Goal: Navigation & Orientation: Understand site structure

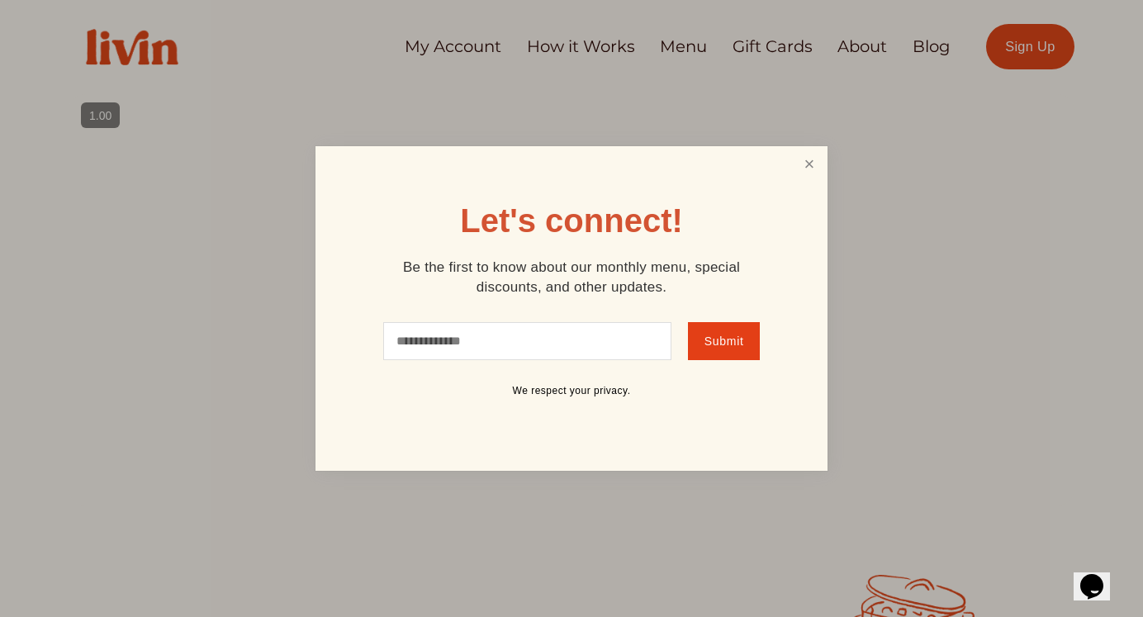
click at [814, 163] on link "Close" at bounding box center [808, 164] width 31 height 31
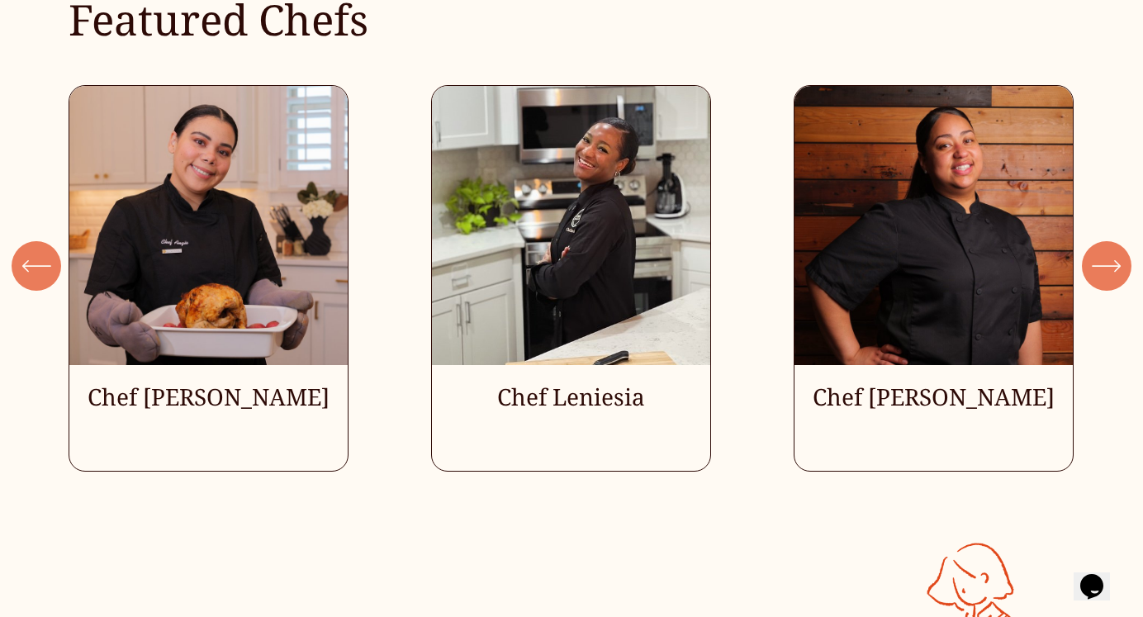
scroll to position [4321, 0]
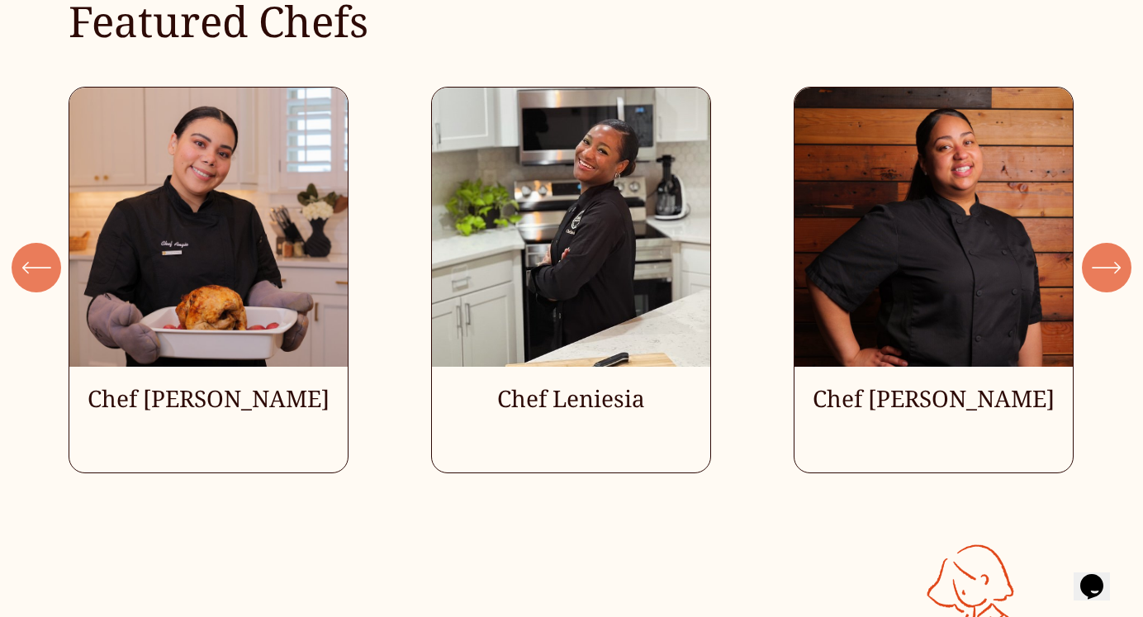
click at [42, 272] on icon "\a \a Previous\a \a \a" at bounding box center [36, 268] width 30 height 30
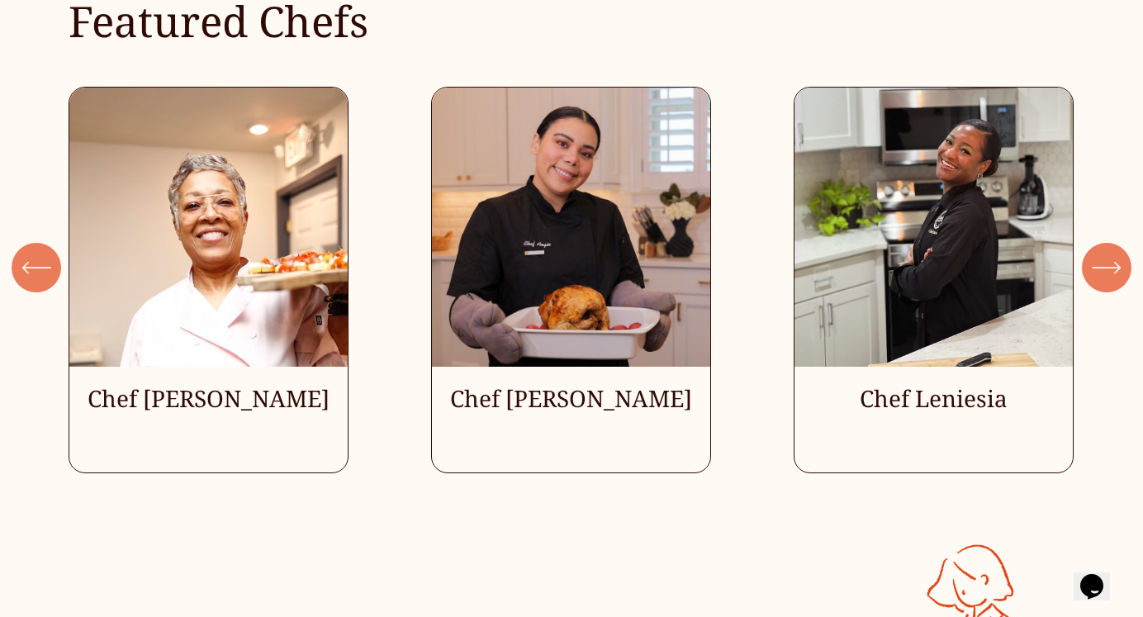
click at [1120, 264] on icon "\a \a \a Next\a \a" at bounding box center [1107, 268] width 30 height 30
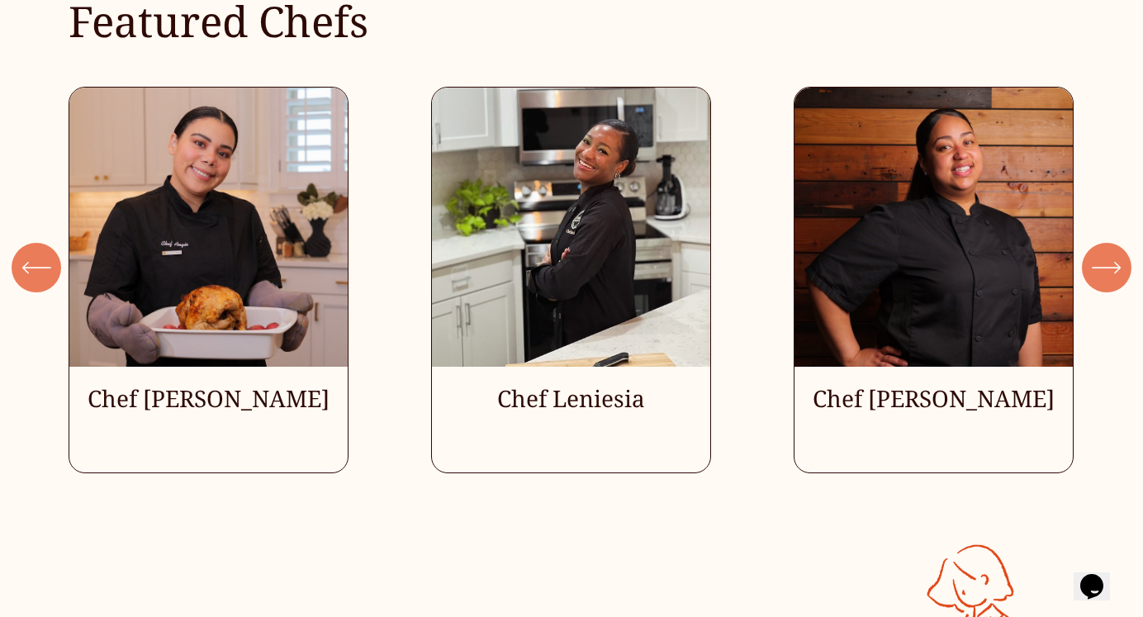
click at [1120, 264] on icon "\a \a \a Next\a \a" at bounding box center [1107, 268] width 30 height 30
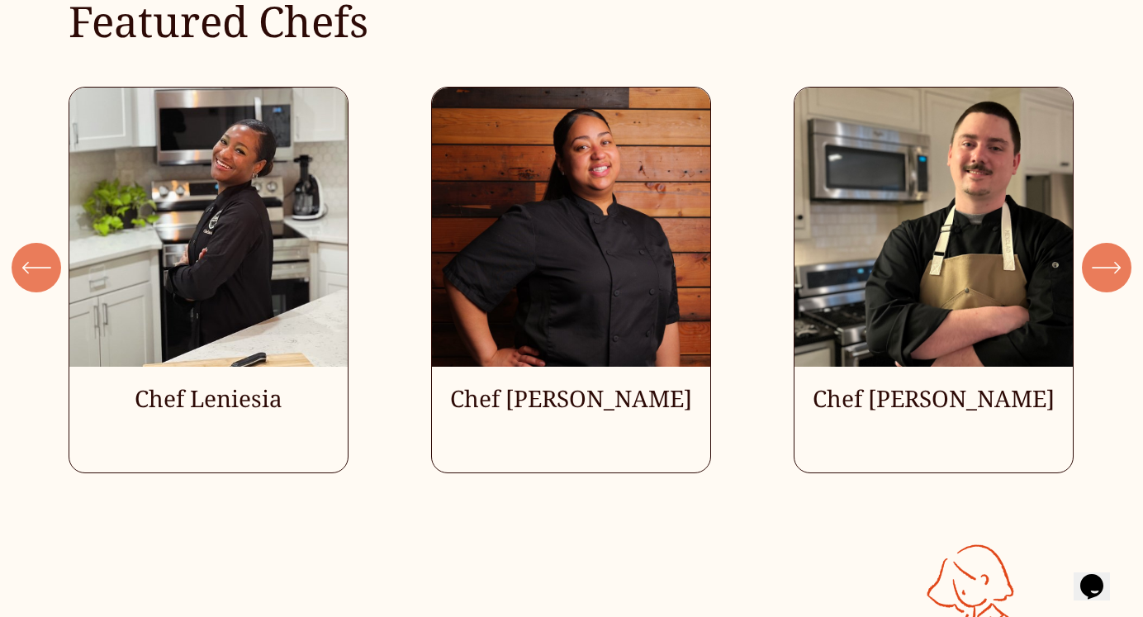
click at [1120, 264] on icon "\a \a \a Next\a \a" at bounding box center [1107, 268] width 30 height 30
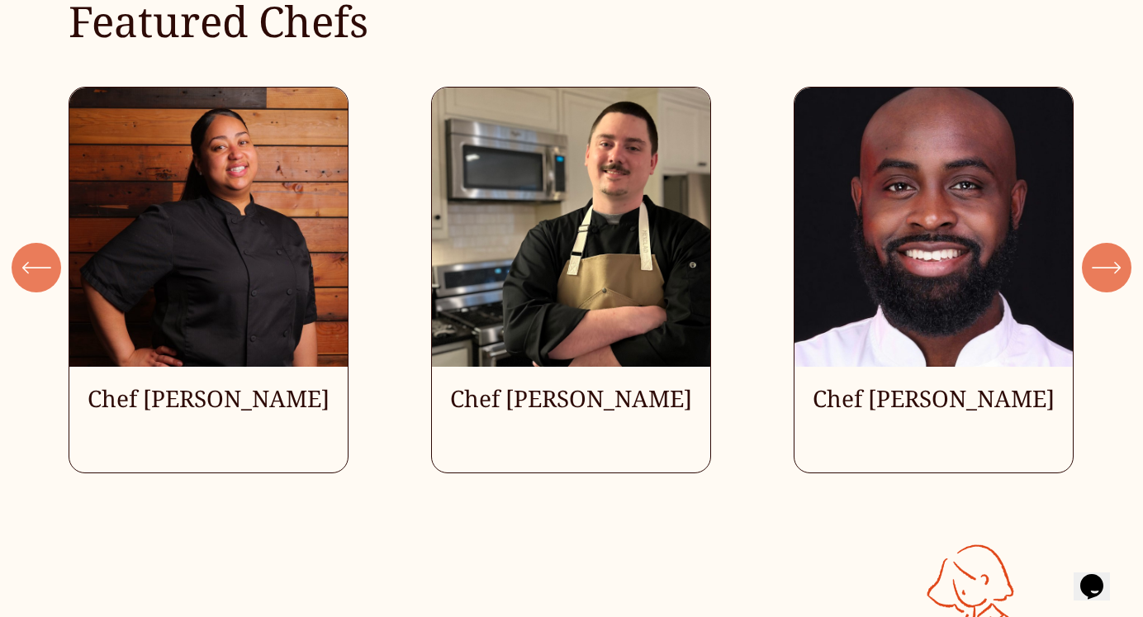
click at [1120, 264] on icon "\a \a \a Next\a \a" at bounding box center [1107, 268] width 30 height 30
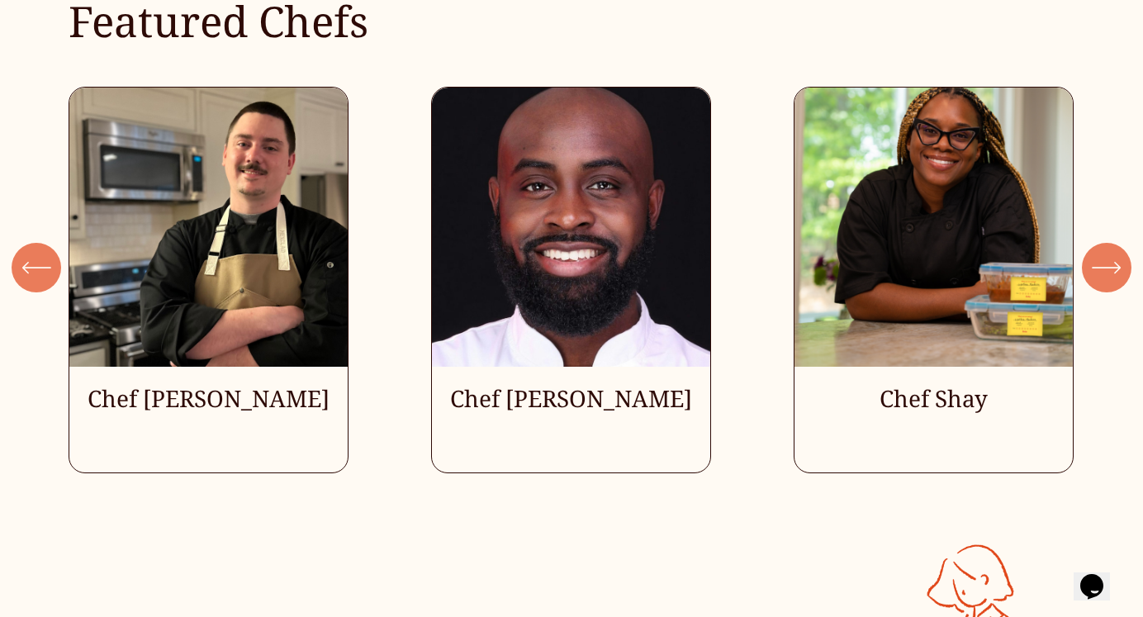
click at [1120, 264] on icon "\a \a \a Next\a \a" at bounding box center [1107, 268] width 30 height 30
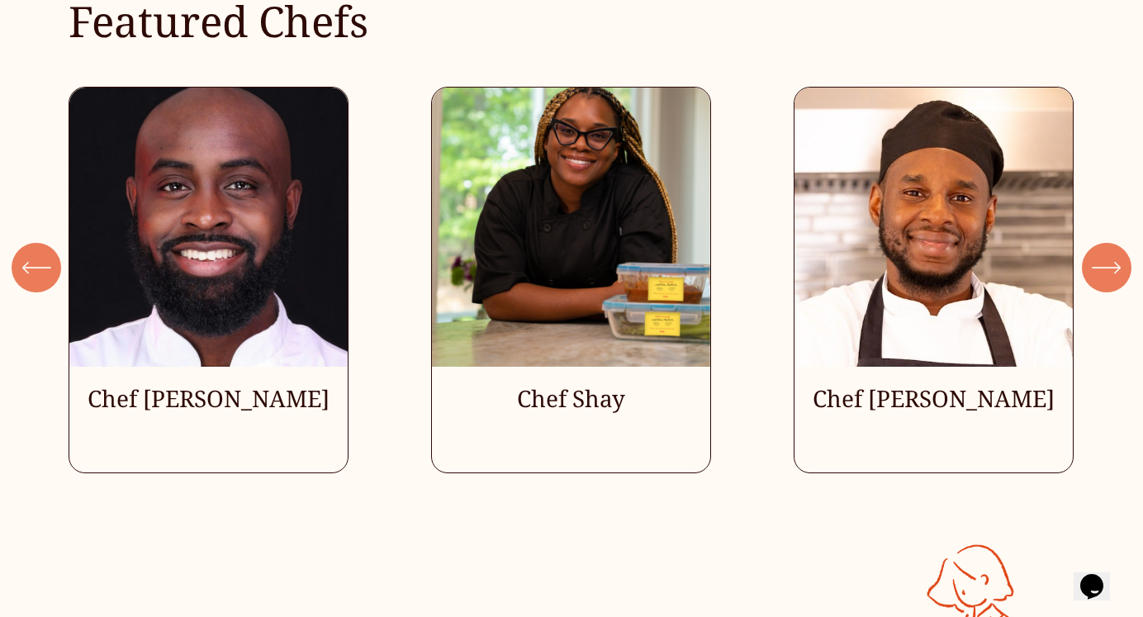
click at [1120, 264] on icon "\a \a \a Next\a \a" at bounding box center [1107, 268] width 30 height 30
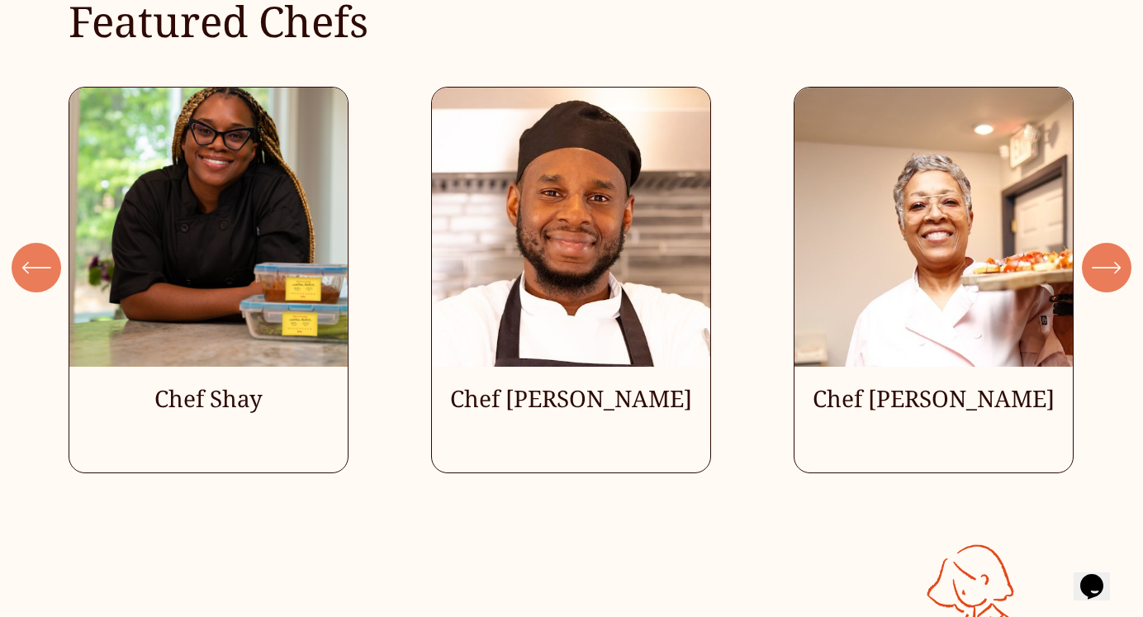
click at [1120, 264] on icon "\a \a \a Next\a \a" at bounding box center [1107, 268] width 30 height 30
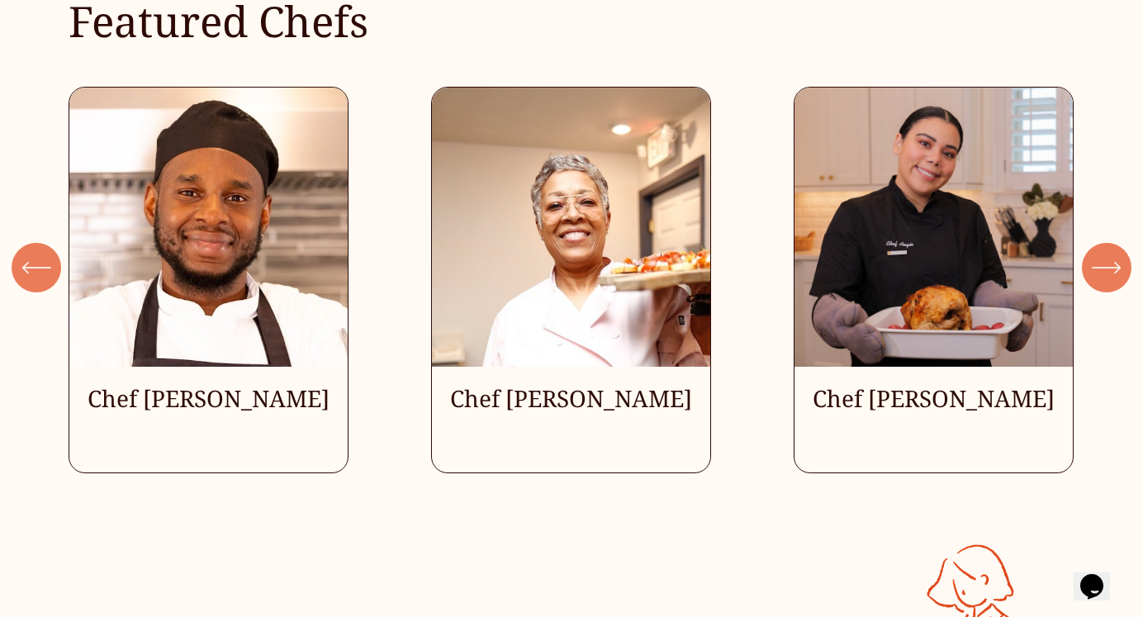
click at [1120, 264] on icon "\a \a \a Next\a \a" at bounding box center [1107, 268] width 30 height 30
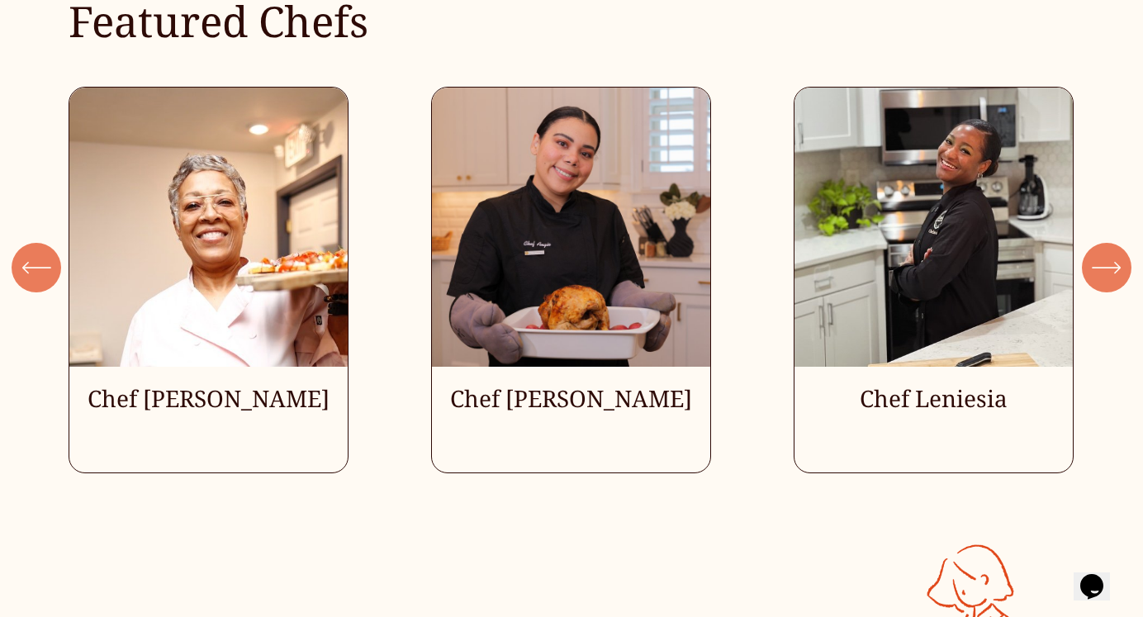
click at [1120, 265] on icon "\a \a \a Next\a \a" at bounding box center [1107, 268] width 30 height 30
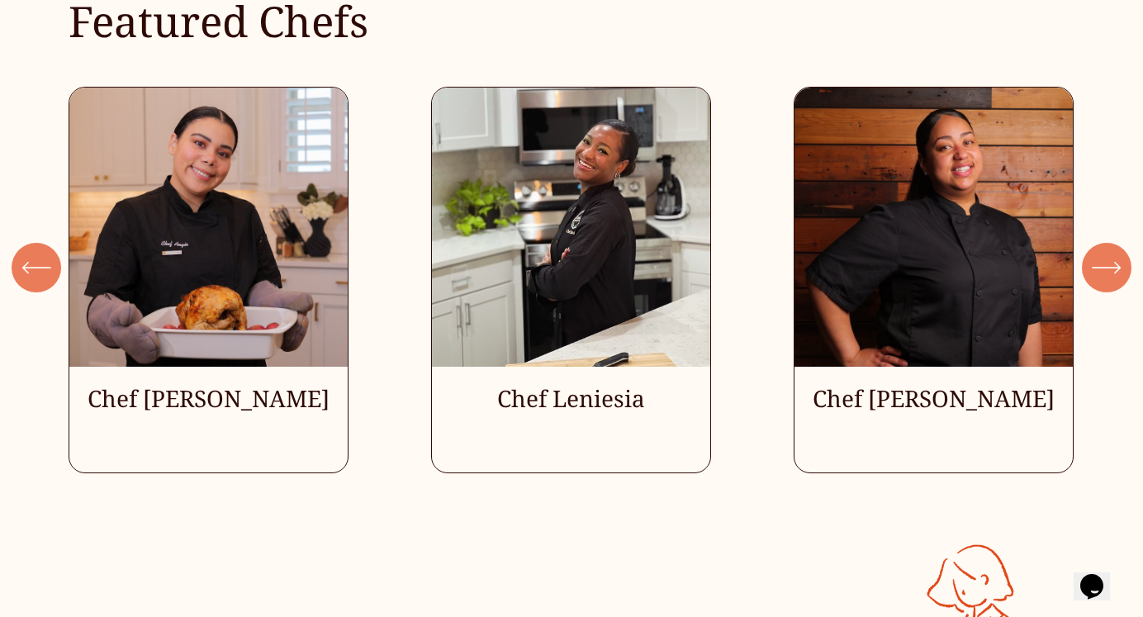
click at [1120, 265] on icon "\a \a \a Next\a \a" at bounding box center [1107, 268] width 30 height 30
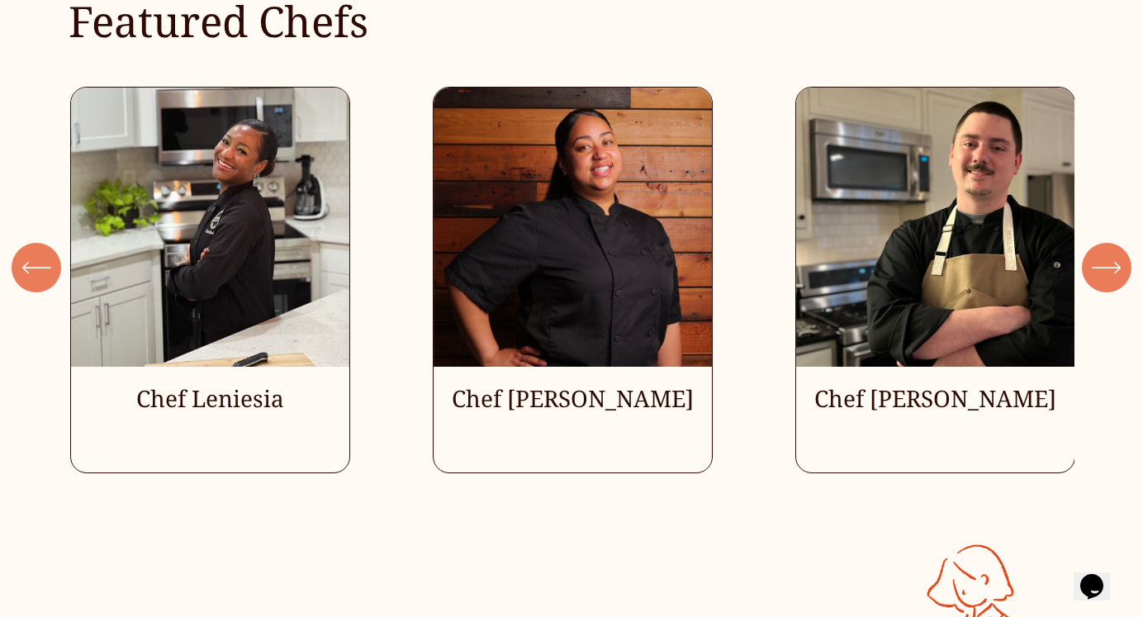
click at [1120, 265] on icon "\a \a \a Next\a \a" at bounding box center [1107, 268] width 30 height 30
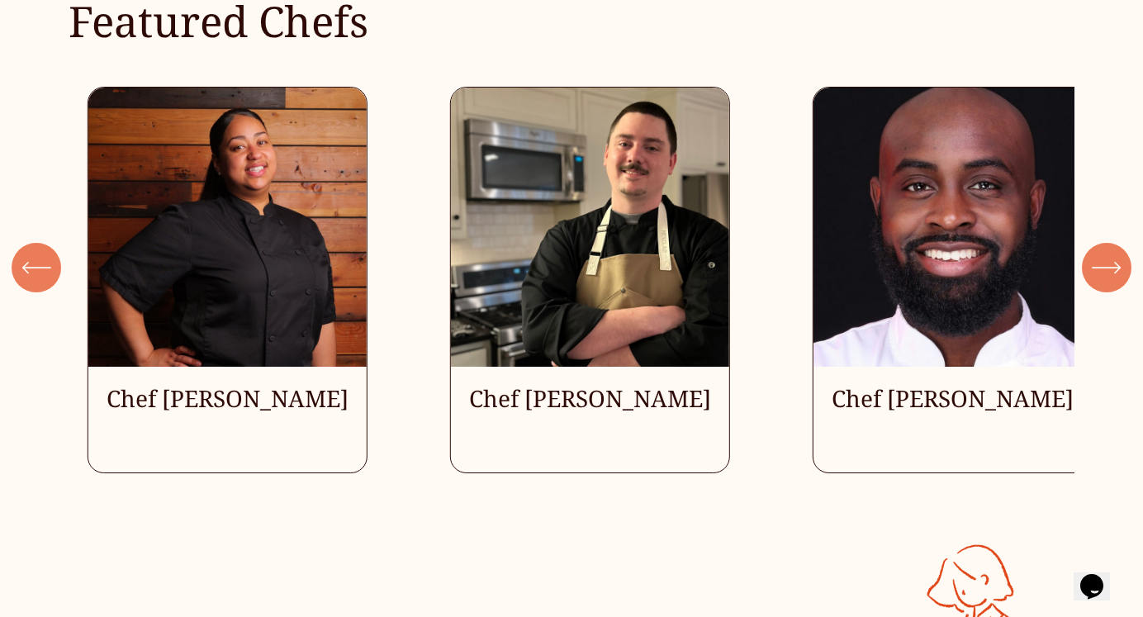
click at [1120, 265] on icon "\a \a \a Next\a \a" at bounding box center [1107, 268] width 30 height 30
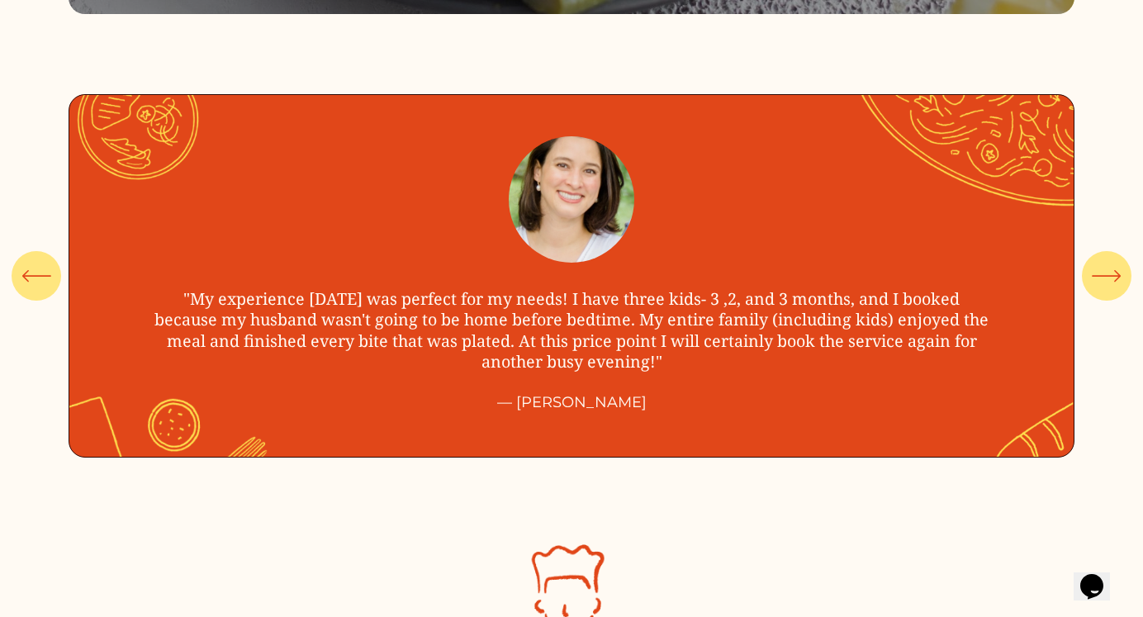
scroll to position [5581, 0]
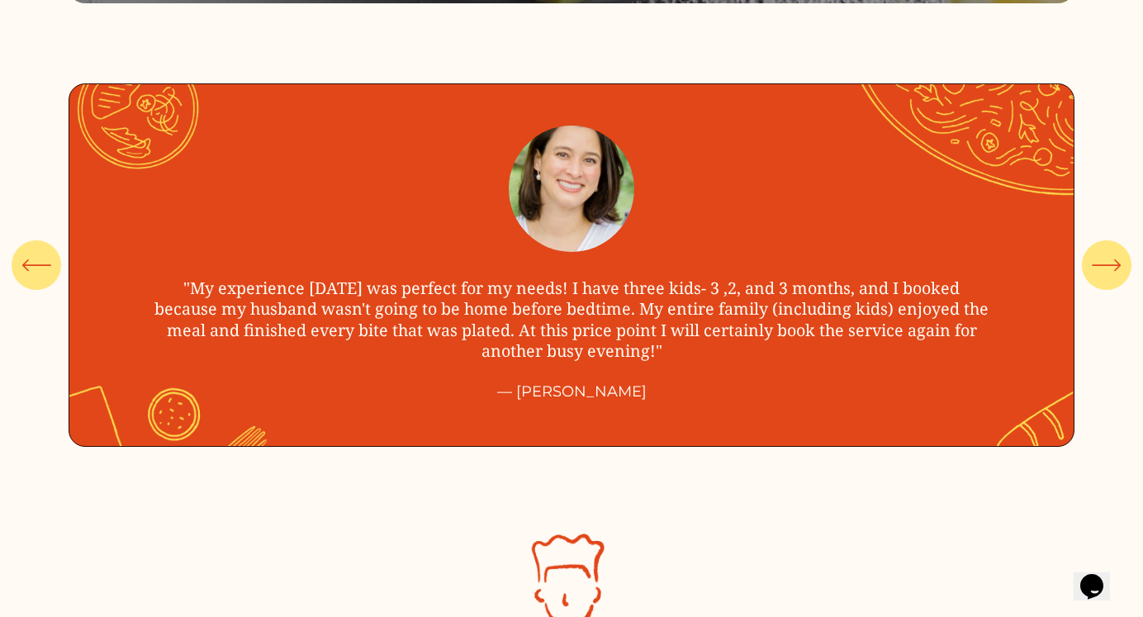
click at [1106, 286] on div "\a \a \a Next\a \a" at bounding box center [1107, 265] width 50 height 50
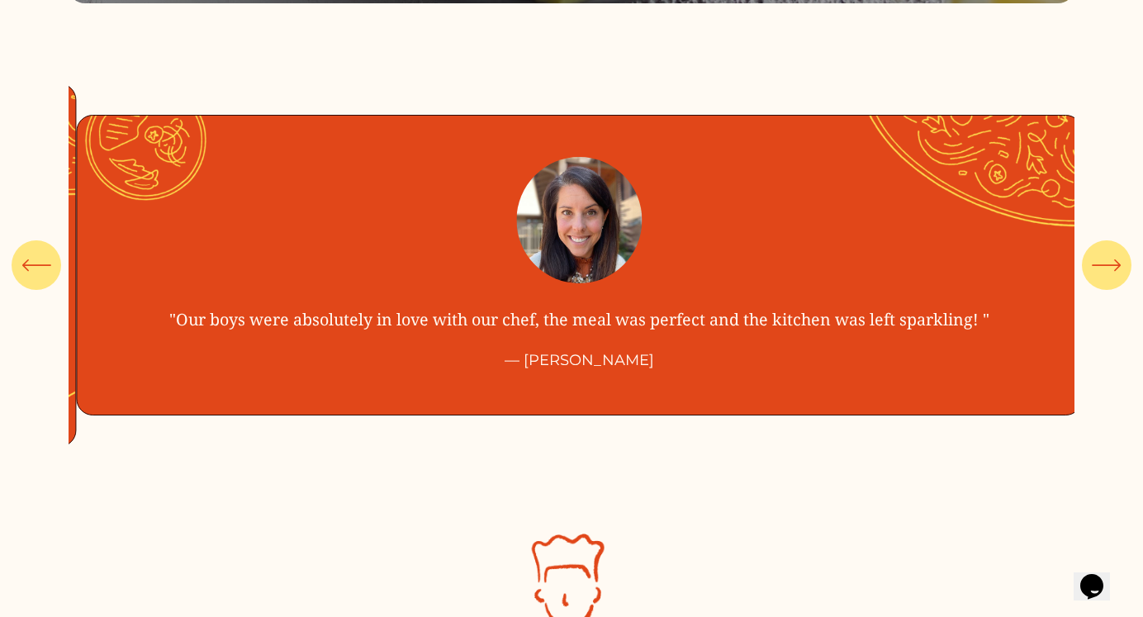
click at [1106, 287] on div "\a \a \a Next\a \a" at bounding box center [1107, 265] width 50 height 50
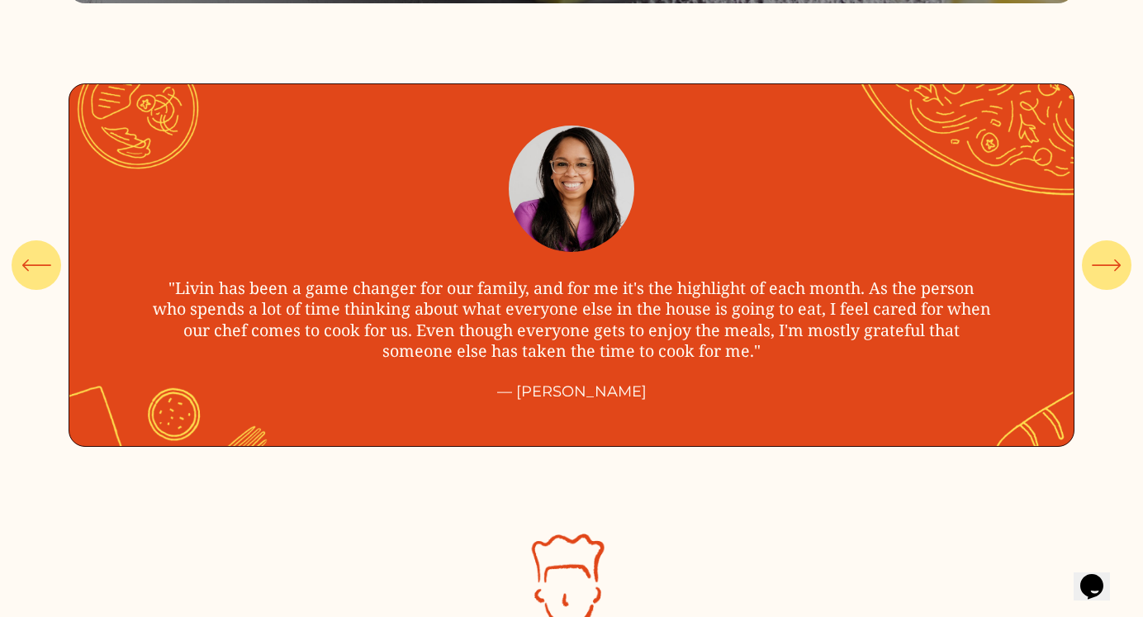
click at [1106, 287] on div "\a \a \a Next\a \a" at bounding box center [1107, 265] width 50 height 50
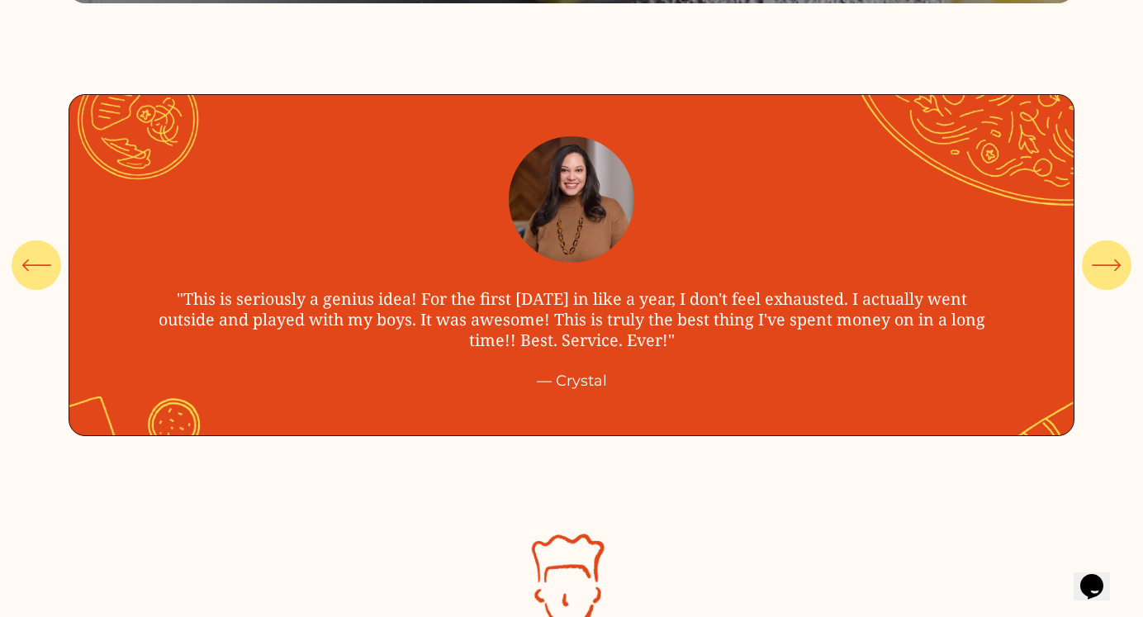
click at [1106, 287] on div "\a \a \a Next\a \a" at bounding box center [1107, 265] width 50 height 50
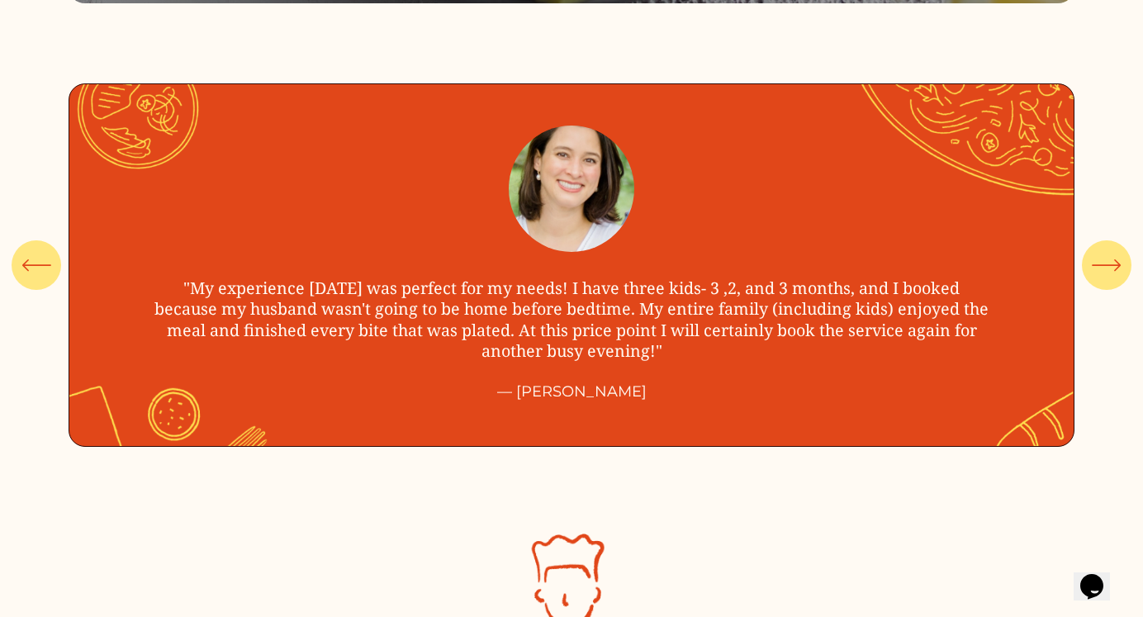
click at [1106, 287] on div "\a \a \a Next\a \a" at bounding box center [1107, 265] width 50 height 50
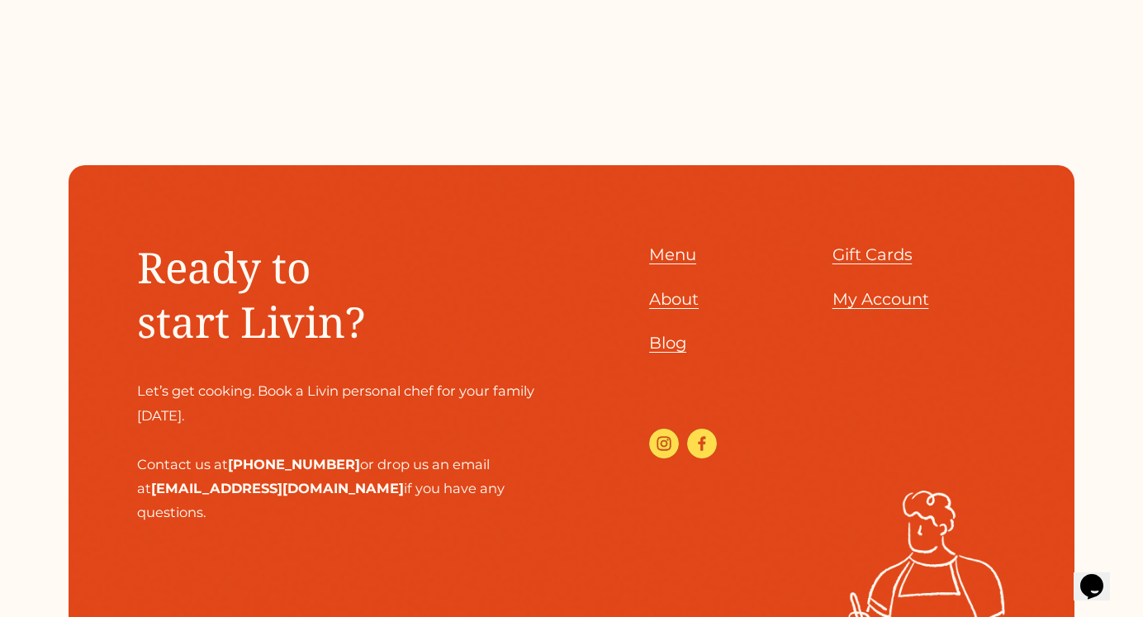
scroll to position [6890, 0]
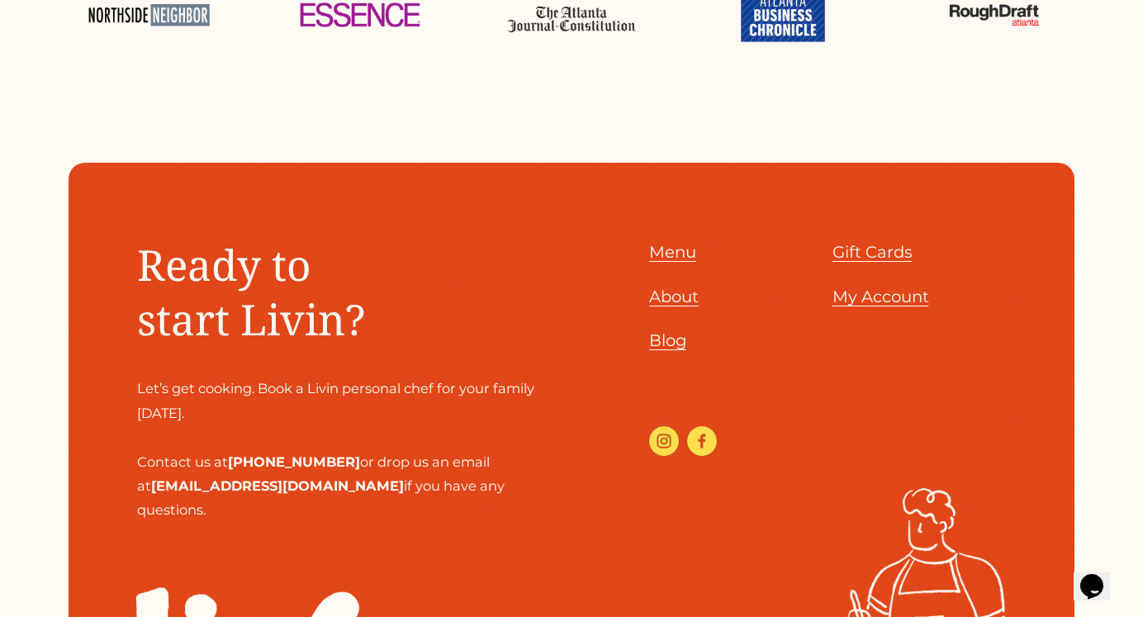
click at [666, 260] on span "Menu" at bounding box center [672, 252] width 47 height 20
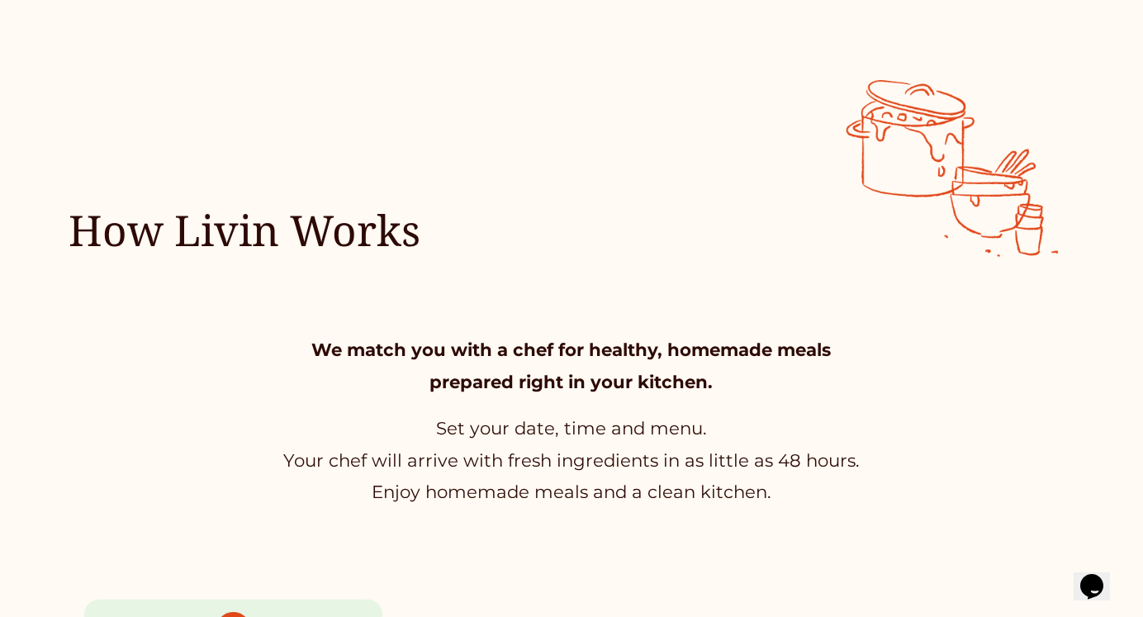
scroll to position [0, 0]
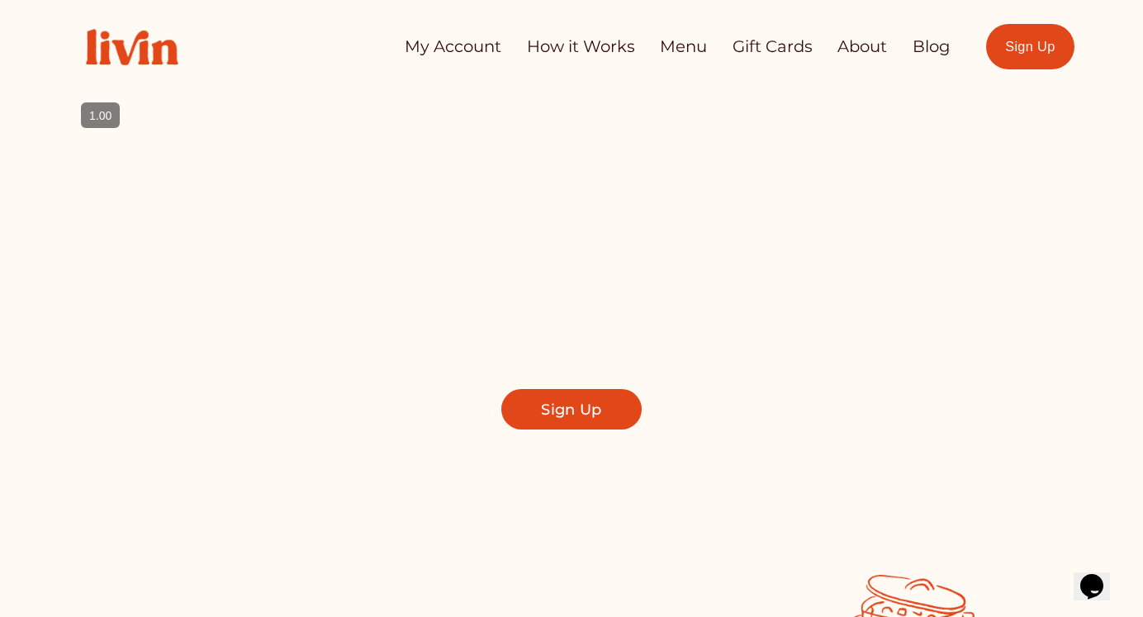
click at [566, 48] on link "How it Works" at bounding box center [581, 47] width 108 height 32
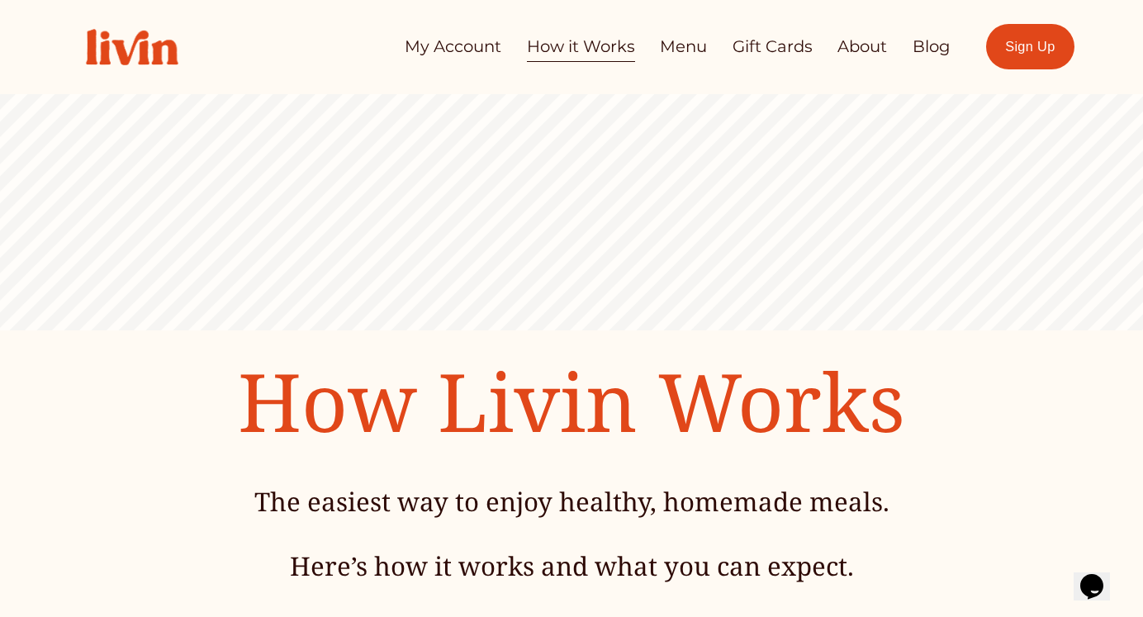
click at [756, 42] on link "Gift Cards" at bounding box center [772, 47] width 80 height 32
click at [858, 49] on link "About" at bounding box center [862, 47] width 50 height 32
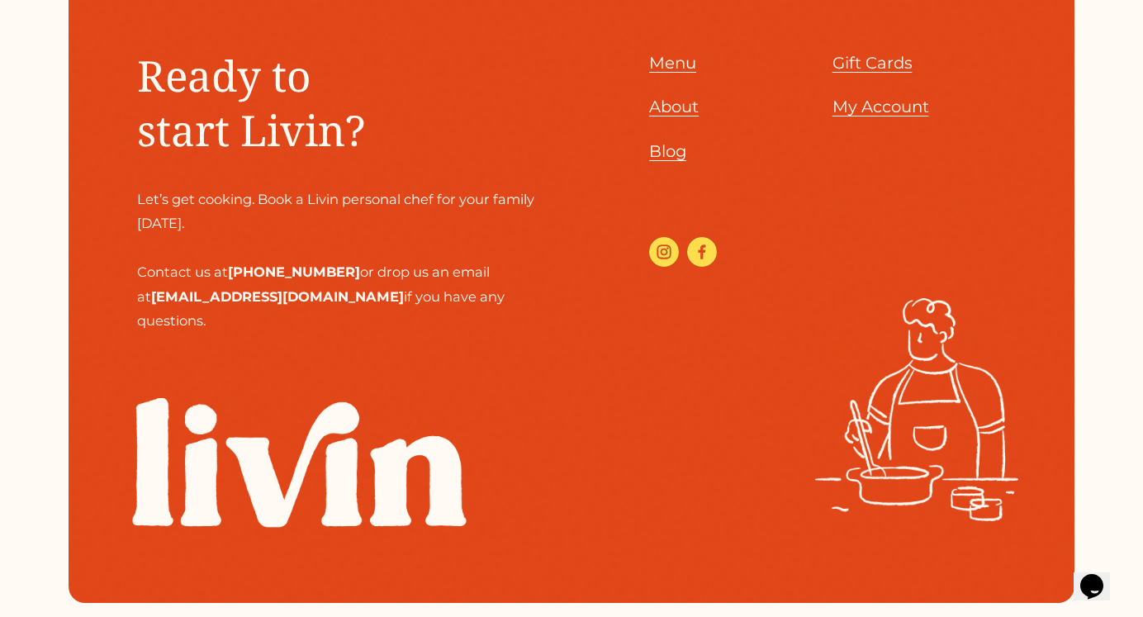
scroll to position [1980, 0]
